Goal: Task Accomplishment & Management: Use online tool/utility

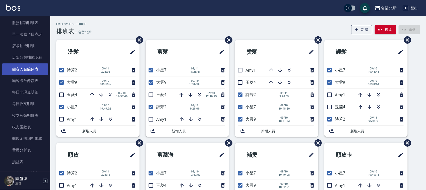
scroll to position [408, 0]
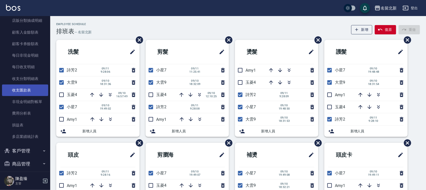
click at [21, 91] on link "收支匯款表" at bounding box center [25, 91] width 46 height 12
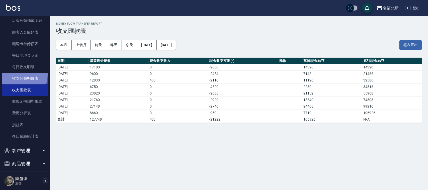
click at [19, 75] on link "收支分類明細表" at bounding box center [25, 79] width 46 height 12
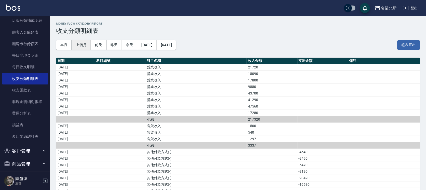
click at [77, 48] on button "上個月" at bounding box center [81, 44] width 19 height 9
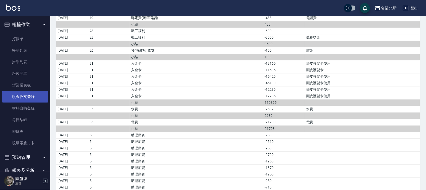
click at [35, 98] on link "現金收支登錄" at bounding box center [25, 97] width 46 height 12
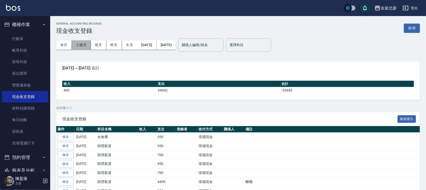
click at [80, 45] on button "上個月" at bounding box center [81, 44] width 19 height 9
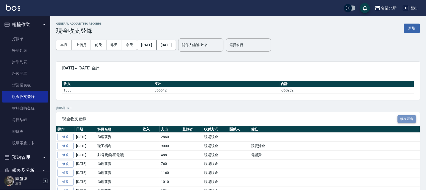
click at [411, 118] on button "報表匯出" at bounding box center [406, 119] width 19 height 8
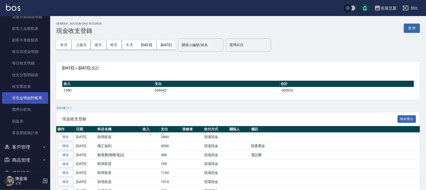
scroll to position [425, 0]
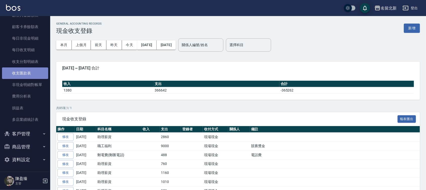
click at [27, 70] on link "收支匯款表" at bounding box center [25, 73] width 46 height 12
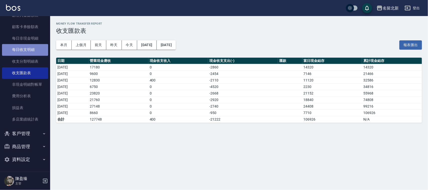
click at [28, 46] on link "每日收支明細" at bounding box center [25, 50] width 46 height 12
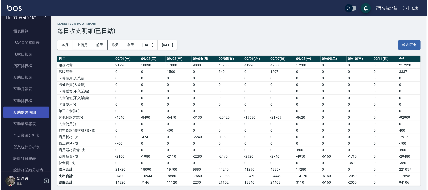
scroll to position [205, 0]
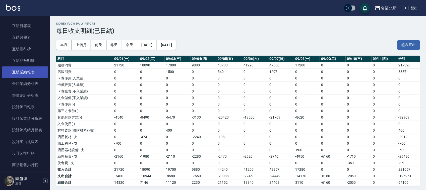
click at [38, 68] on link "互助業績報表" at bounding box center [25, 72] width 46 height 12
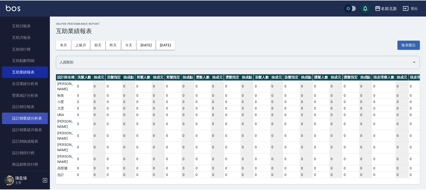
scroll to position [174, 0]
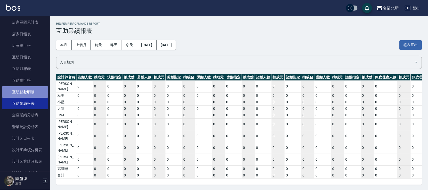
click at [27, 92] on link "互助點數明細" at bounding box center [25, 92] width 46 height 12
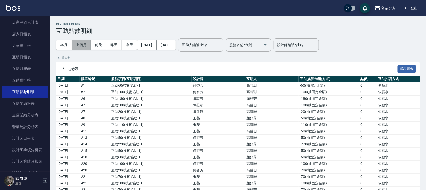
click at [80, 41] on button "上個月" at bounding box center [81, 44] width 19 height 9
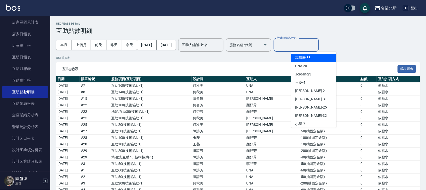
click at [316, 42] on input "設計師編號/姓名" at bounding box center [296, 45] width 41 height 9
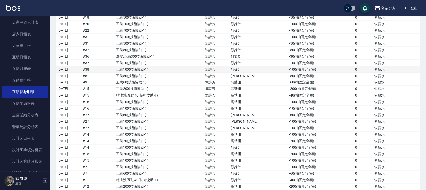
scroll to position [1196, 0]
type input "[PERSON_NAME]-2"
click at [308, 93] on td "-200 ( 抽固定金額 )" at bounding box center [321, 90] width 66 height 7
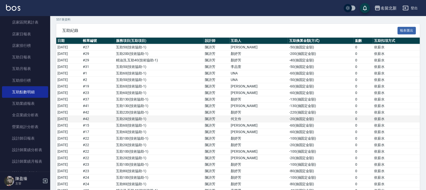
scroll to position [0, 0]
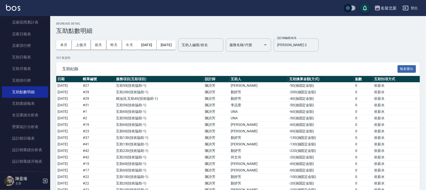
click at [206, 43] on input "互助人編號/姓名" at bounding box center [200, 45] width 41 height 9
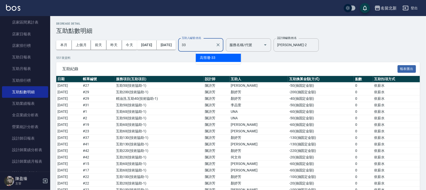
click at [219, 58] on div "高彗珊 -33" at bounding box center [218, 58] width 45 height 8
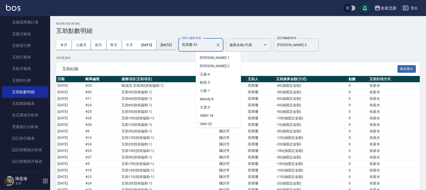
scroll to position [58, 0]
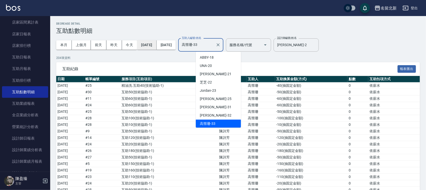
drag, startPoint x: 221, startPoint y: 41, endPoint x: 165, endPoint y: 43, distance: 56.2
click at [165, 43] on div "本月 上個月 前天 昨天 今天 [DATE] [DATE] 互助人編號/姓名 高彗珊-33 互助人編號/姓名 服務名稱/代號 服務名稱/代號" at bounding box center [163, 44] width 215 height 21
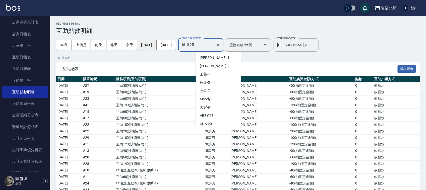
scroll to position [33, 0]
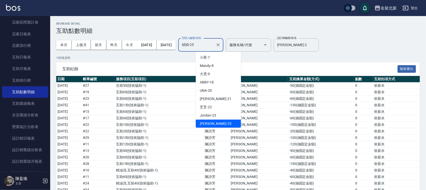
drag, startPoint x: 218, startPoint y: 47, endPoint x: 150, endPoint y: 50, distance: 68.5
click at [150, 50] on div "本月 上個月 前天 昨天 今天 [DATE] [DATE] 互助人編號/姓名 [PERSON_NAME]-25 互助人編號/姓名 服務名稱/代號 服務名稱/代號" at bounding box center [163, 44] width 215 height 21
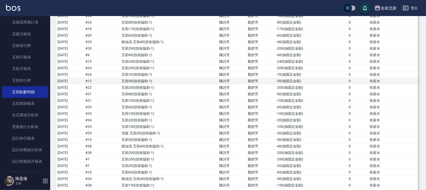
scroll to position [0, 0]
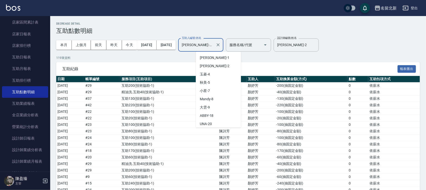
click at [213, 43] on input "[PERSON_NAME]-21" at bounding box center [196, 45] width 33 height 9
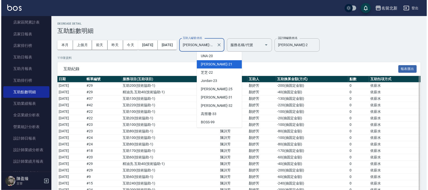
scroll to position [68, 0]
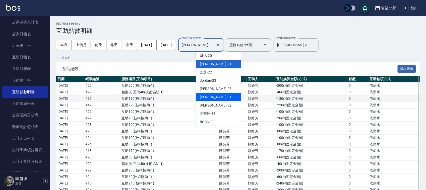
click at [226, 97] on div "文伶 -31" at bounding box center [218, 97] width 45 height 8
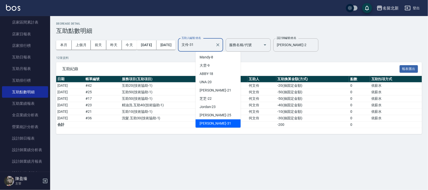
drag, startPoint x: 226, startPoint y: 47, endPoint x: 133, endPoint y: 49, distance: 92.3
click at [131, 50] on div "本月 上個月 前天 昨天 今天 [DATE] [DATE] 互助人編號/姓名 文伶-31 互助人編號/姓名 服務名稱/代號 服務名稱/代號" at bounding box center [163, 44] width 215 height 21
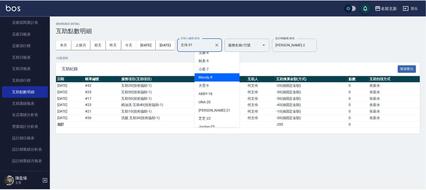
scroll to position [31, 0]
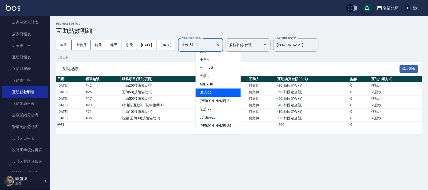
click at [224, 94] on div "UNA -20" at bounding box center [218, 93] width 45 height 8
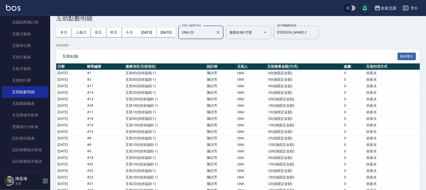
scroll to position [0, 0]
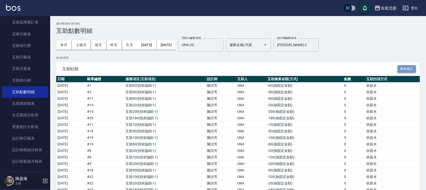
click at [409, 68] on button "報表匯出" at bounding box center [406, 69] width 19 height 8
click at [213, 44] on input "UNA-20" at bounding box center [196, 45] width 33 height 9
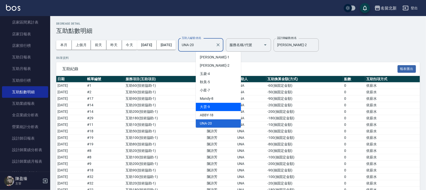
scroll to position [32, 0]
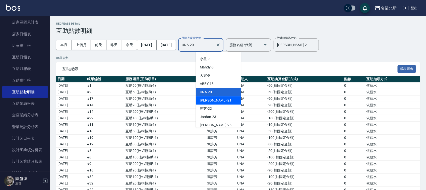
click at [206, 103] on div "[PERSON_NAME] -21" at bounding box center [218, 100] width 45 height 8
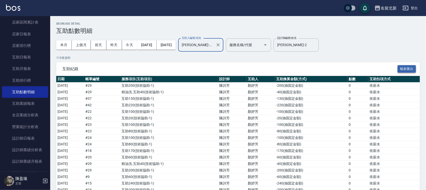
click at [411, 67] on button "報表匯出" at bounding box center [406, 69] width 19 height 8
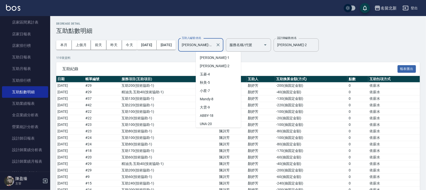
click at [213, 46] on input "[PERSON_NAME]-21" at bounding box center [196, 45] width 33 height 9
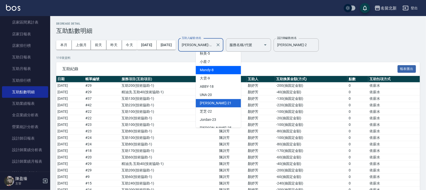
scroll to position [40, 0]
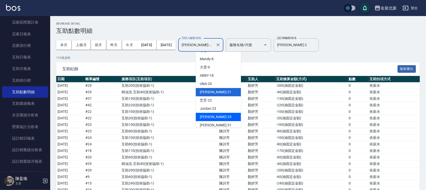
click at [216, 113] on div "禎禎 -25" at bounding box center [218, 117] width 45 height 8
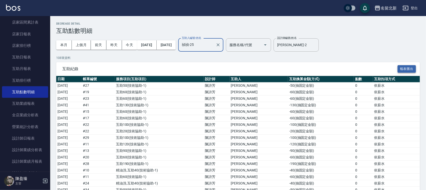
click at [403, 68] on button "報表匯出" at bounding box center [406, 69] width 19 height 8
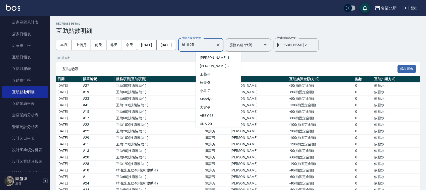
click at [213, 44] on input "禎禎-25" at bounding box center [196, 45] width 33 height 9
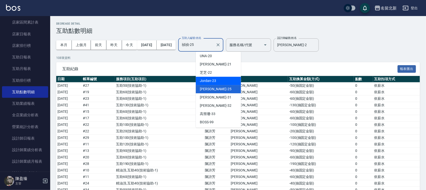
scroll to position [68, 0]
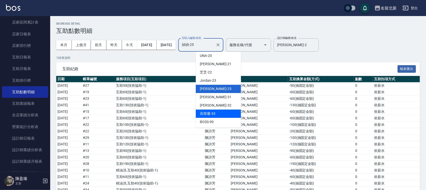
click at [220, 112] on div "高彗珊 -33" at bounding box center [218, 114] width 45 height 8
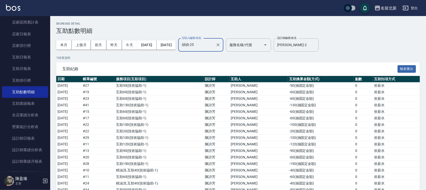
type input "高彗珊-33"
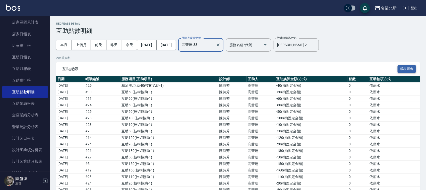
click at [409, 69] on button "報表匯出" at bounding box center [406, 69] width 19 height 8
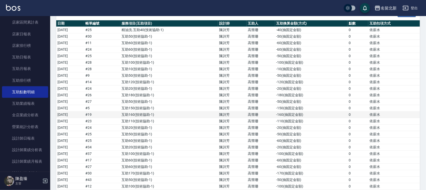
scroll to position [0, 0]
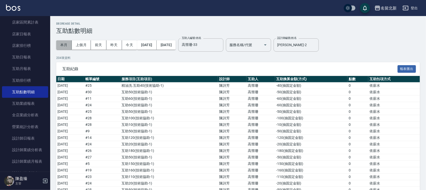
click at [62, 46] on button "本月" at bounding box center [64, 44] width 16 height 9
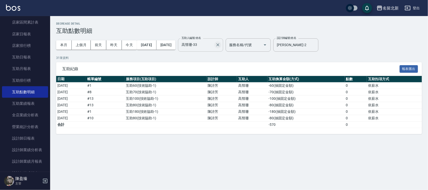
click at [220, 44] on icon "Clear" at bounding box center [217, 44] width 5 height 5
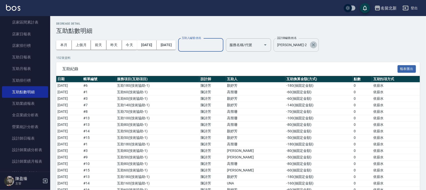
click at [316, 44] on icon "Clear" at bounding box center [313, 44] width 5 height 5
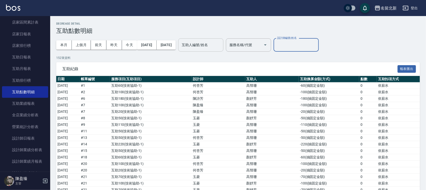
click at [221, 43] on input "互助人編號/姓名" at bounding box center [200, 45] width 41 height 9
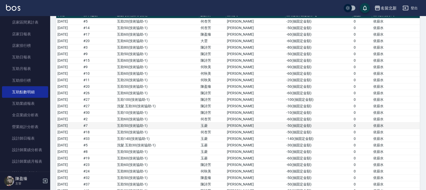
scroll to position [128, 0]
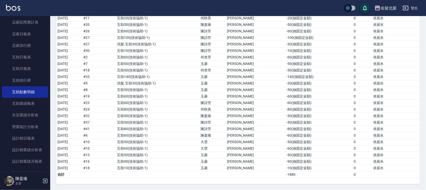
type input "禎禎-25"
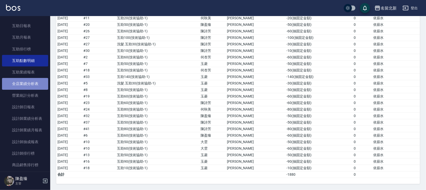
click at [35, 82] on link "全店業績分析表" at bounding box center [25, 84] width 46 height 12
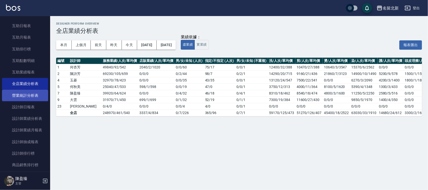
click at [28, 94] on link "營業統計分析表" at bounding box center [25, 96] width 46 height 12
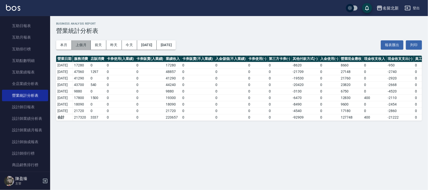
click at [84, 48] on button "上個月" at bounding box center [81, 44] width 19 height 9
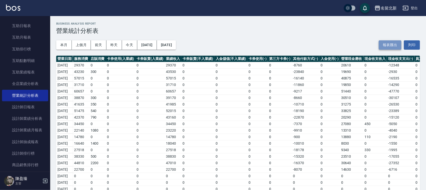
click at [394, 46] on button "報表匯出" at bounding box center [389, 44] width 23 height 9
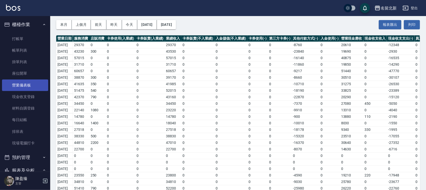
scroll to position [31, 0]
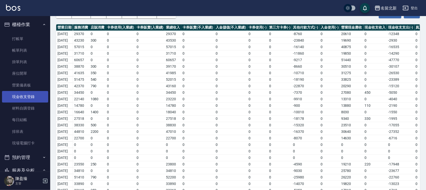
drag, startPoint x: 20, startPoint y: 97, endPoint x: 22, endPoint y: 93, distance: 3.8
click at [21, 96] on link "現金收支登錄" at bounding box center [25, 97] width 46 height 12
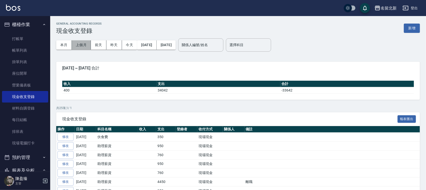
click at [82, 43] on button "上個月" at bounding box center [81, 44] width 19 height 9
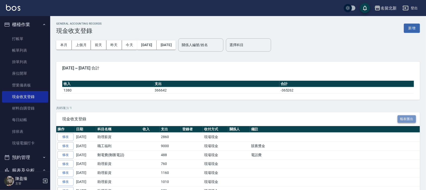
click at [411, 119] on button "報表匯出" at bounding box center [406, 119] width 19 height 8
